Goal: Task Accomplishment & Management: Use online tool/utility

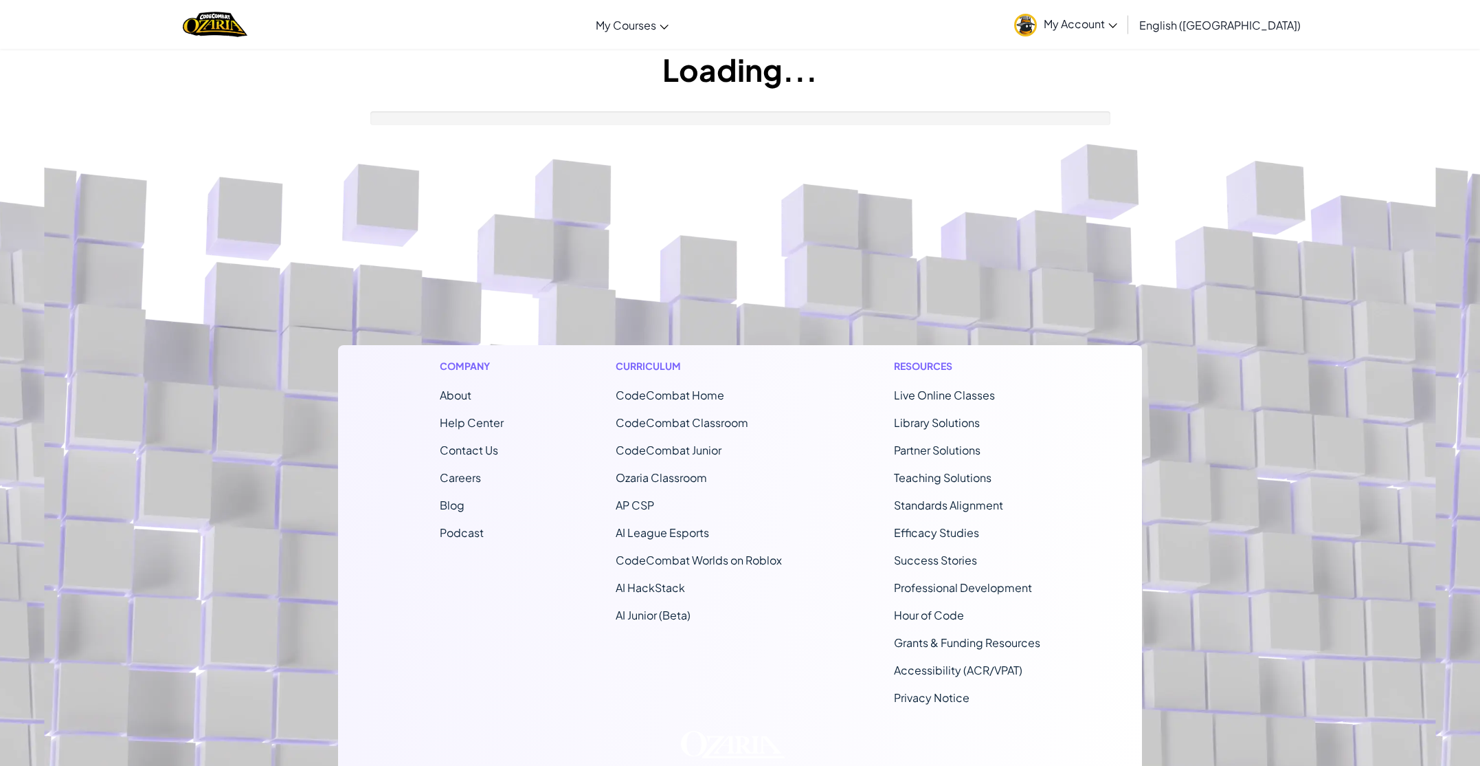
click at [679, 274] on footer "Company About Help Center Contact Us Careers Blog Podcast Curriculum CodeCombat…" at bounding box center [740, 511] width 1480 height 744
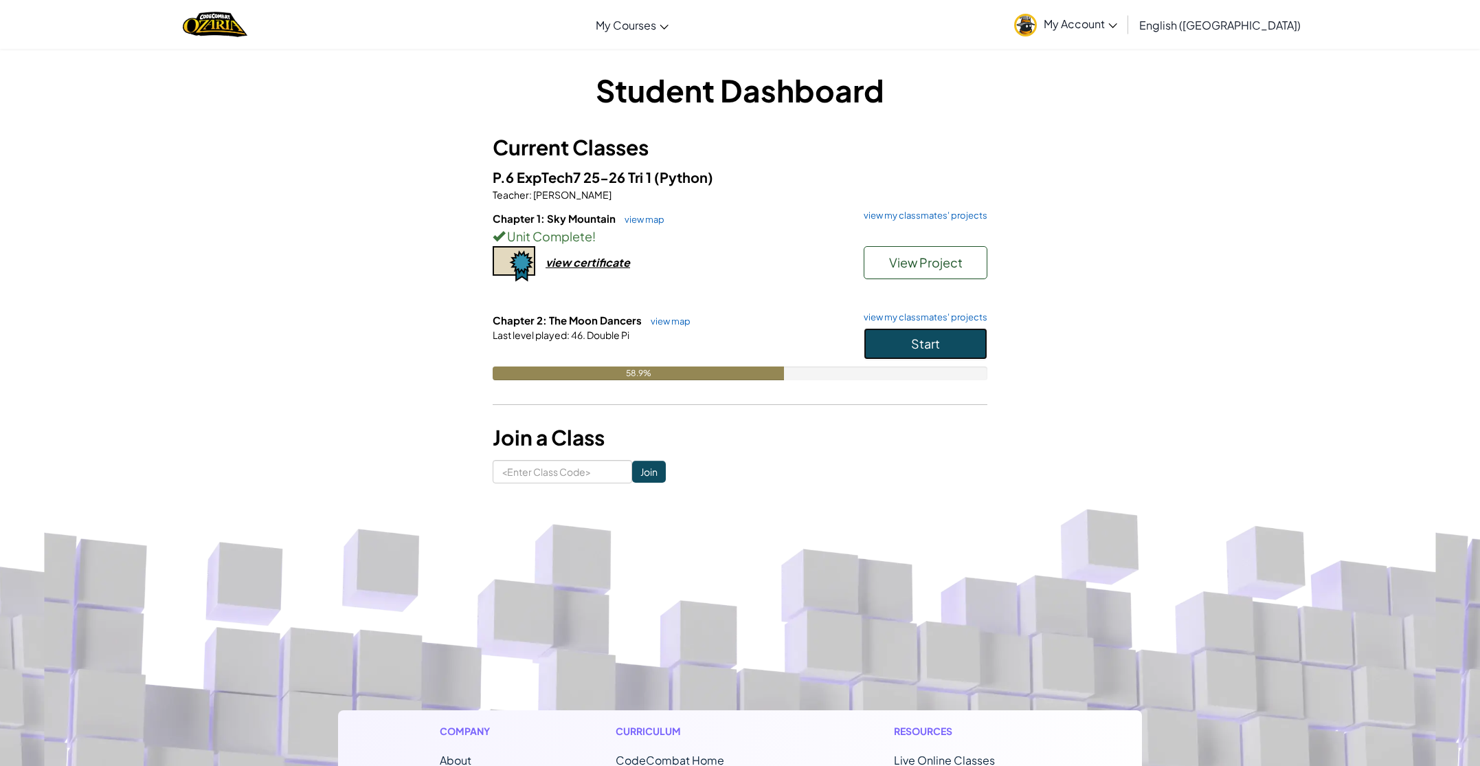
click at [933, 344] on span "Start" at bounding box center [925, 343] width 29 height 16
